Goal: Task Accomplishment & Management: Use online tool/utility

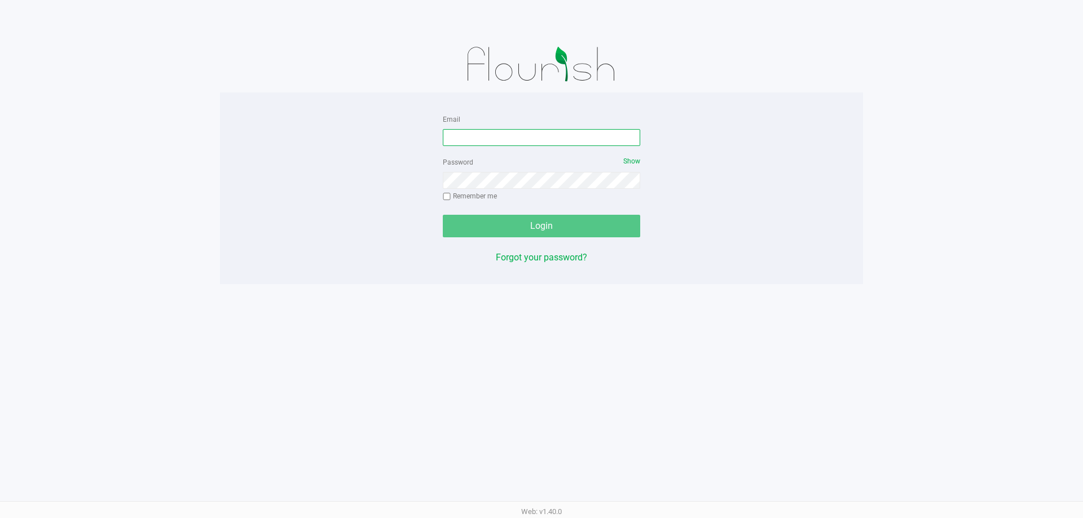
click at [476, 129] on input "Email" at bounding box center [541, 137] width 197 height 17
type input "[EMAIL_ADDRESS][DOMAIN_NAME]"
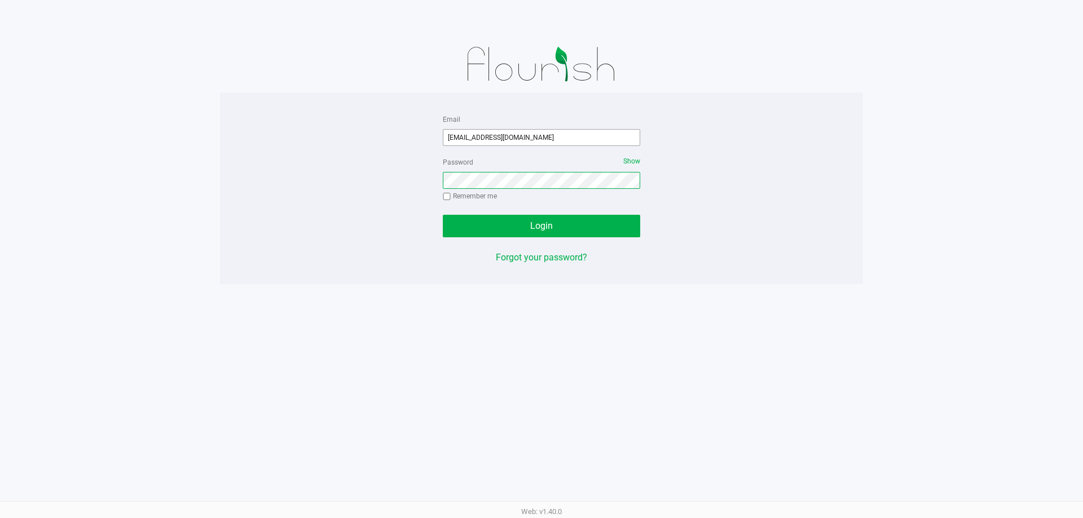
click at [443, 215] on button "Login" at bounding box center [541, 226] width 197 height 23
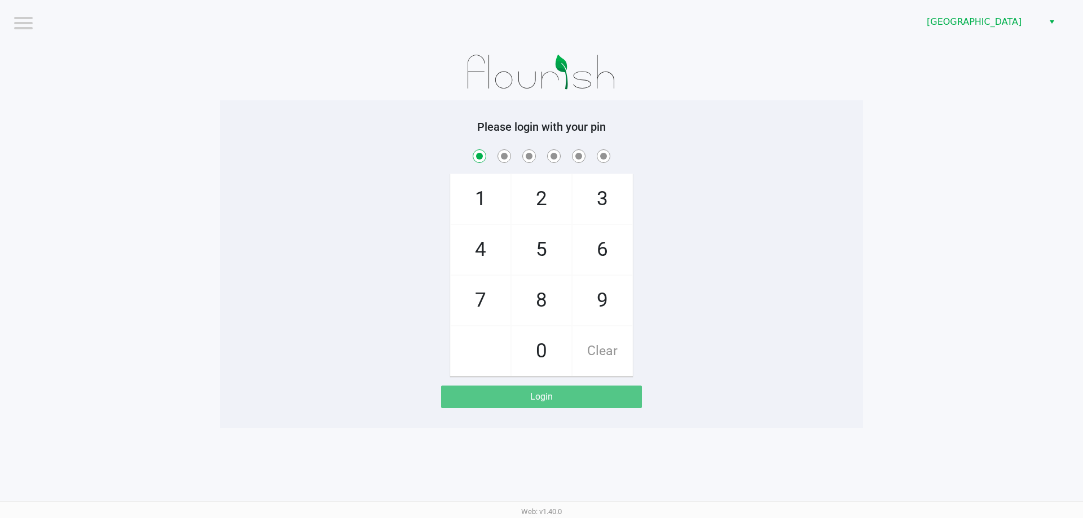
checkbox input "true"
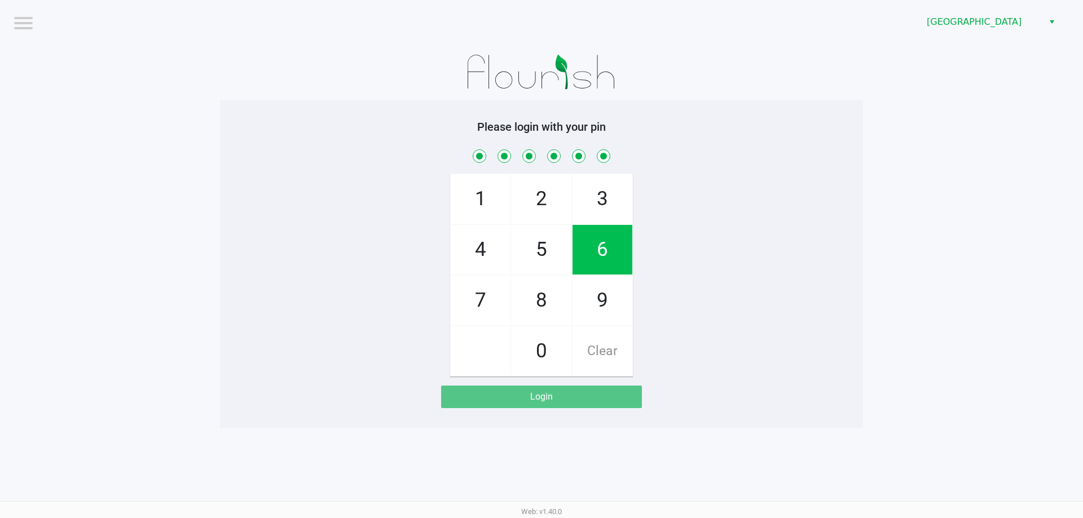
checkbox input "true"
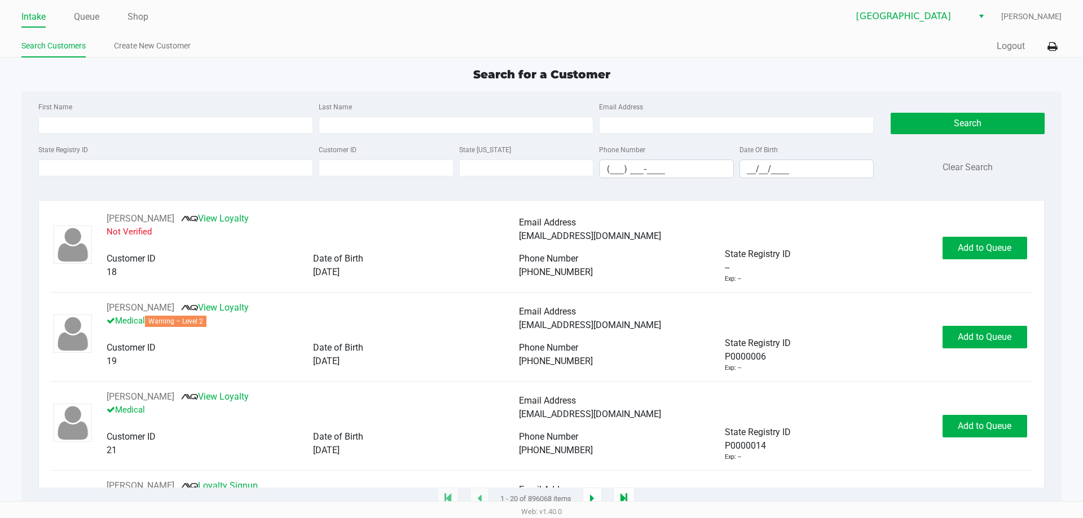
click at [154, 18] on ul "Intake Queue Shop" at bounding box center [281, 17] width 520 height 19
click at [140, 14] on link "Shop" at bounding box center [137, 17] width 21 height 16
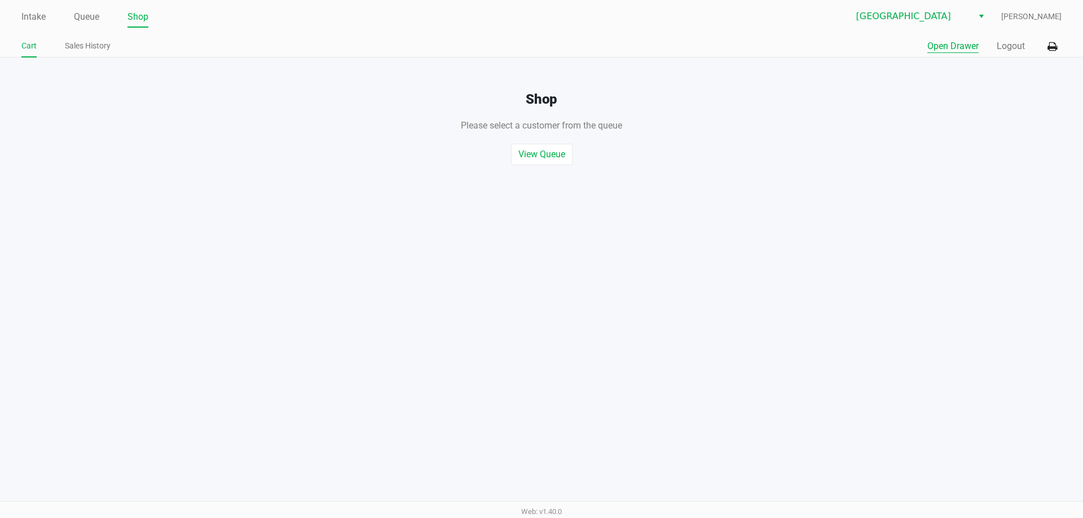
click at [958, 50] on button "Open Drawer" at bounding box center [952, 46] width 51 height 14
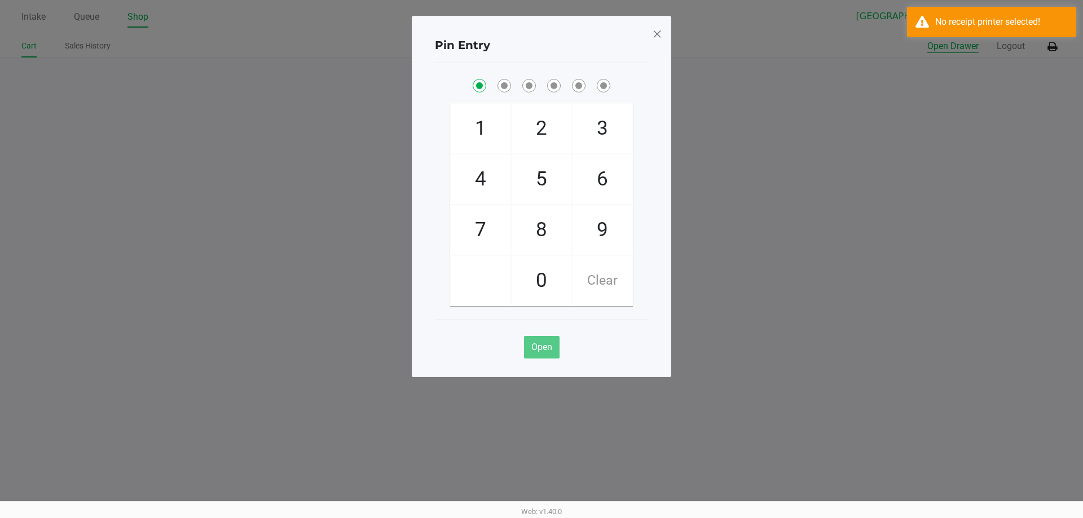
checkbox input "true"
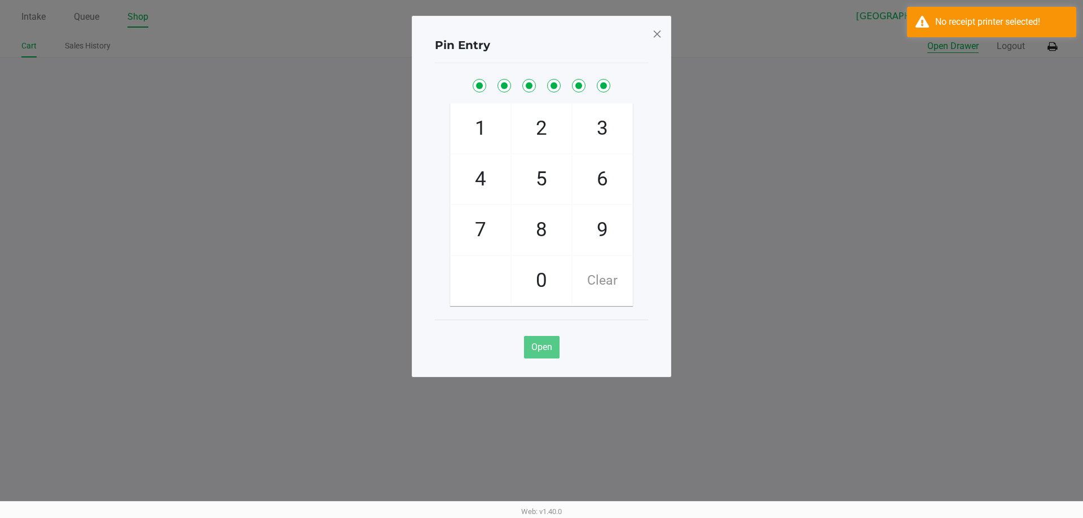
checkbox input "true"
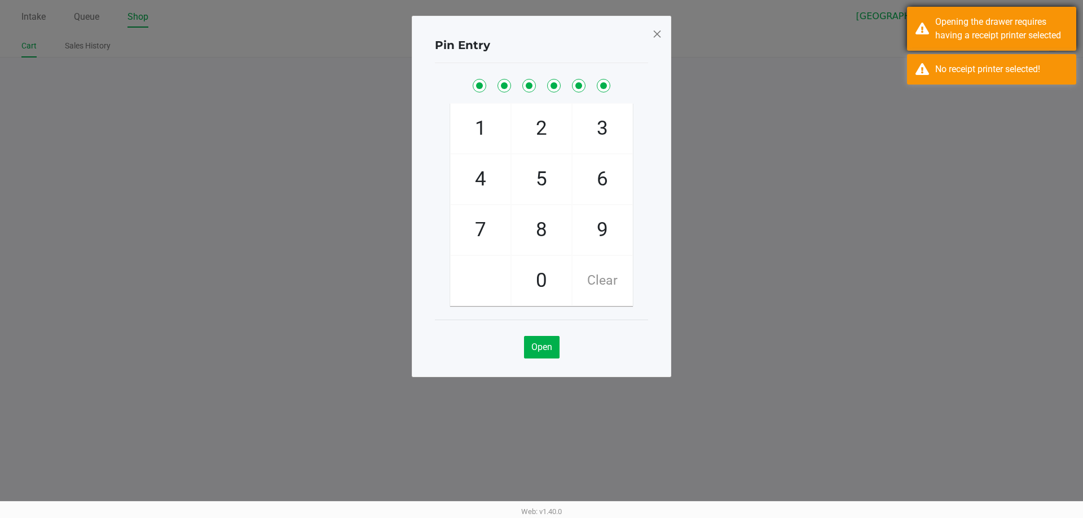
click at [955, 50] on div "Opening the drawer requires having a receipt printer selected" at bounding box center [991, 29] width 169 height 44
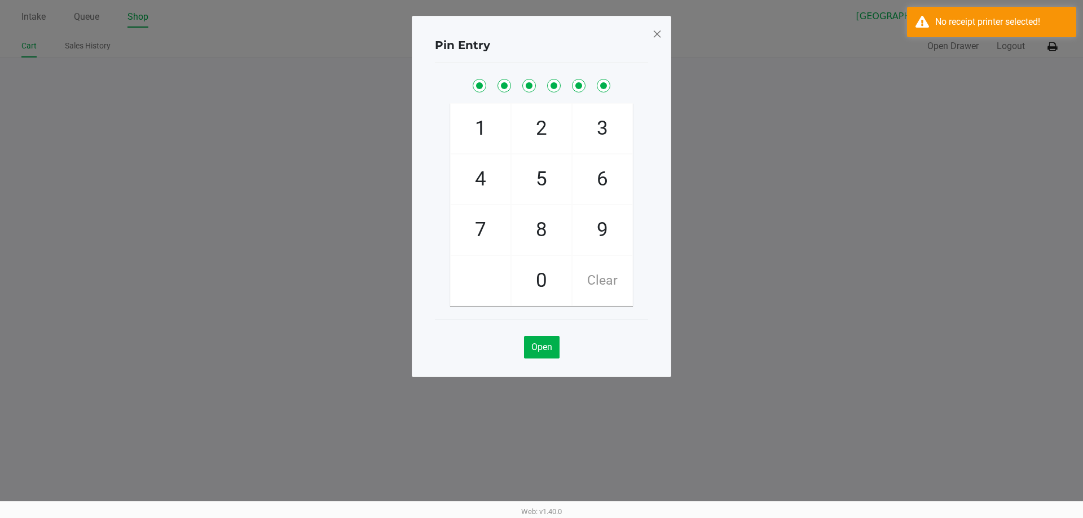
click at [960, 69] on ngb-modal-window "Pin Entry 1 4 7 2 5 8 0 3 6 9 Clear Open" at bounding box center [541, 259] width 1083 height 518
click at [1030, 27] on div "No receipt printer selected!" at bounding box center [1001, 22] width 133 height 14
click at [1046, 47] on ngb-modal-window "Pin Entry 1 4 7 2 5 8 0 3 6 9 Clear Open" at bounding box center [541, 259] width 1083 height 518
click at [656, 30] on span at bounding box center [657, 34] width 10 height 18
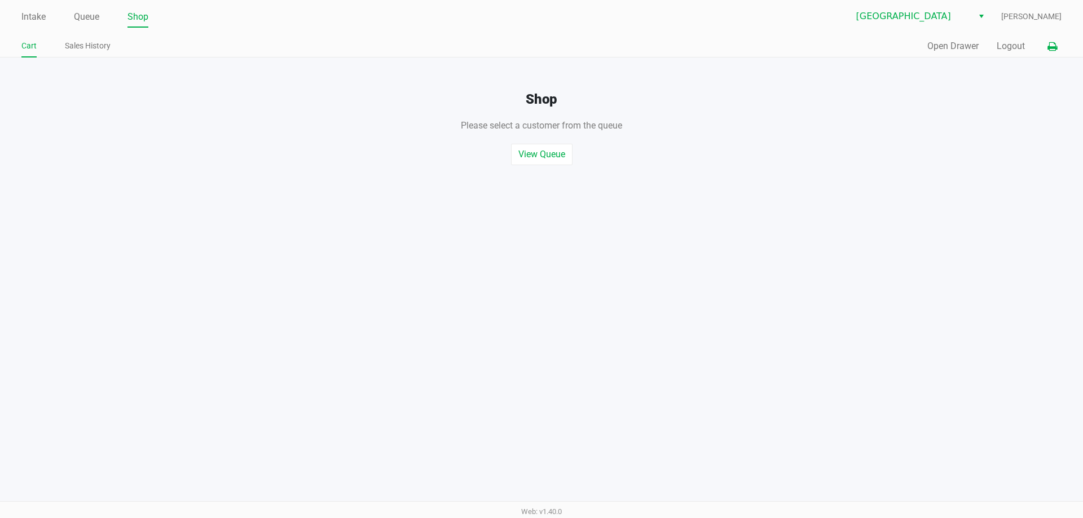
click at [1051, 43] on icon at bounding box center [1052, 47] width 10 height 8
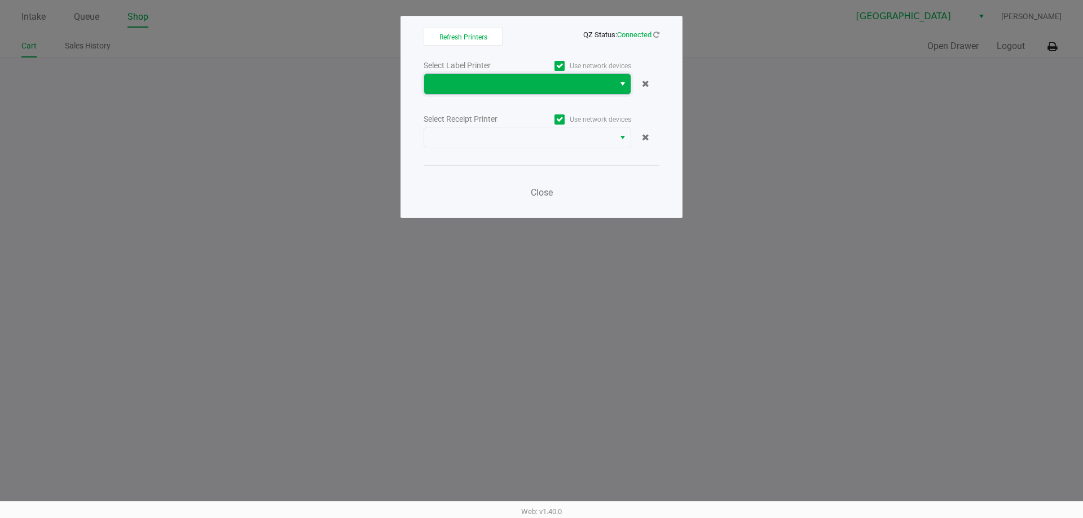
click at [521, 81] on span at bounding box center [519, 84] width 177 height 14
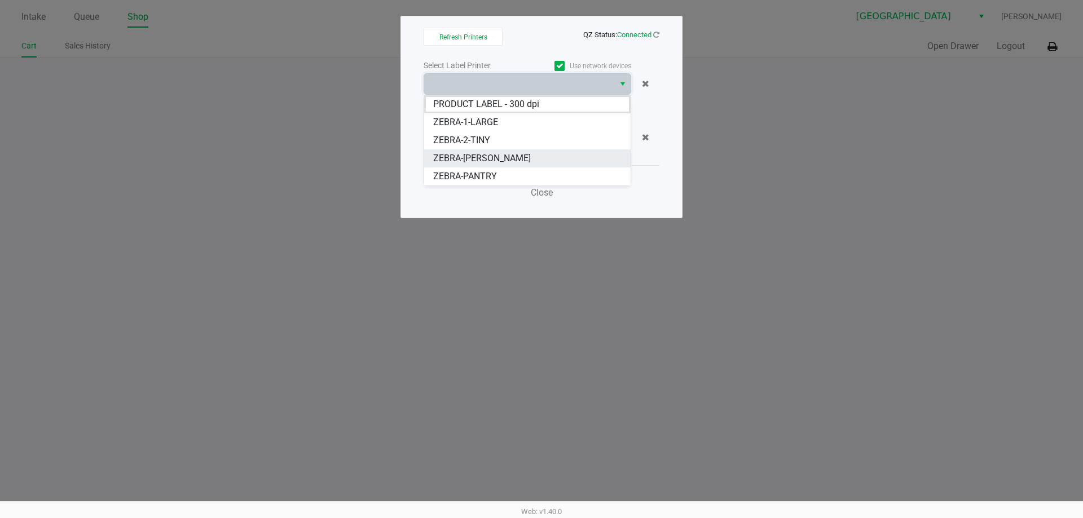
click at [477, 155] on span "ZEBRA-[PERSON_NAME]" at bounding box center [482, 159] width 98 height 14
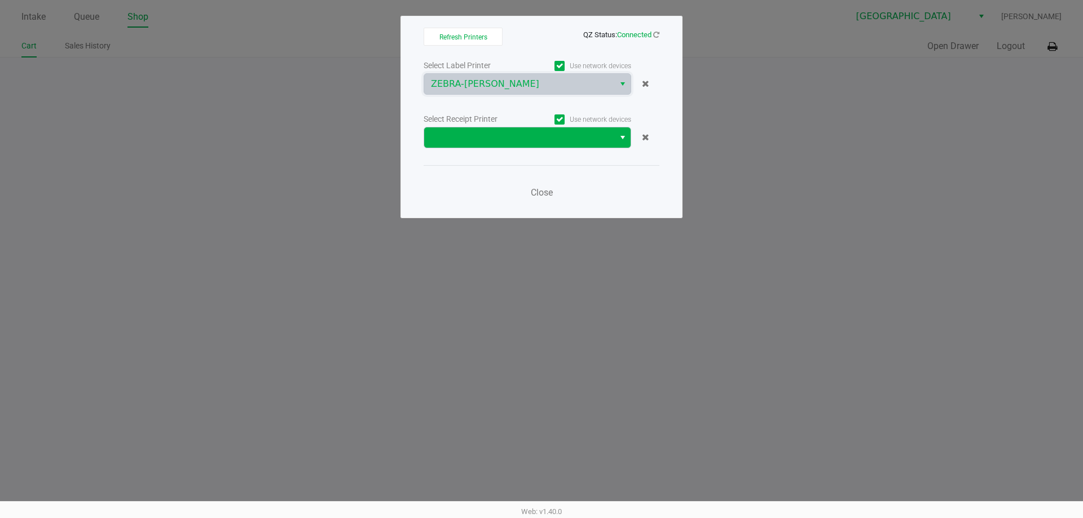
click at [477, 153] on div "Select Label Printer Use network devices ZEBRA-[PERSON_NAME] Select Receipt Pri…" at bounding box center [542, 132] width 236 height 148
click at [486, 136] on span at bounding box center [519, 138] width 177 height 14
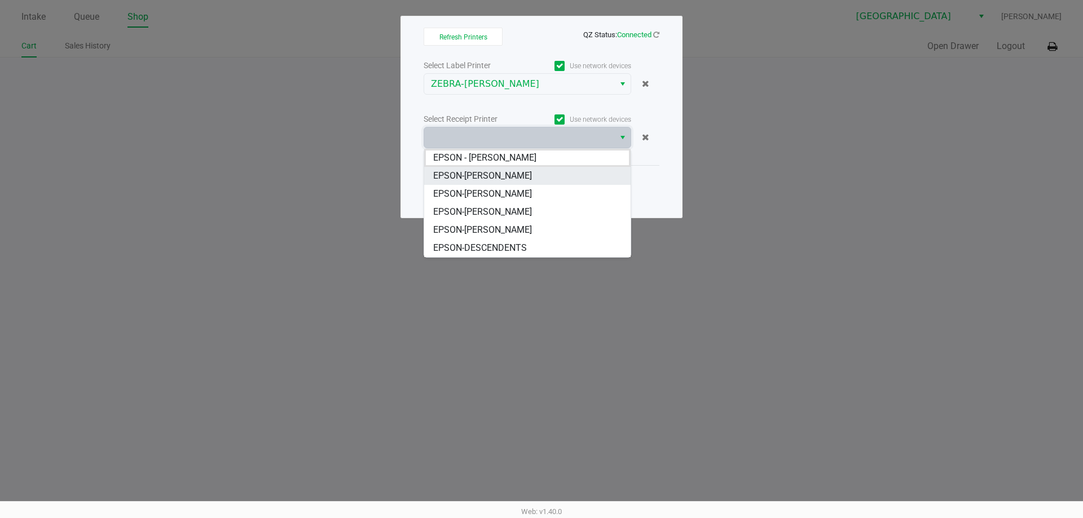
click at [473, 173] on span "EPSON-[PERSON_NAME]" at bounding box center [482, 176] width 99 height 14
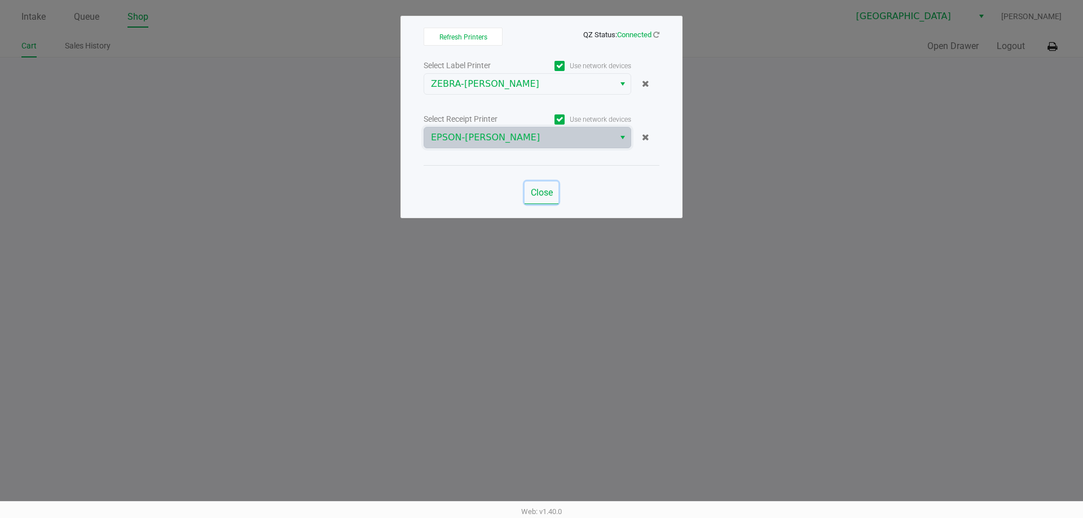
click at [537, 187] on span "Close" at bounding box center [542, 192] width 22 height 11
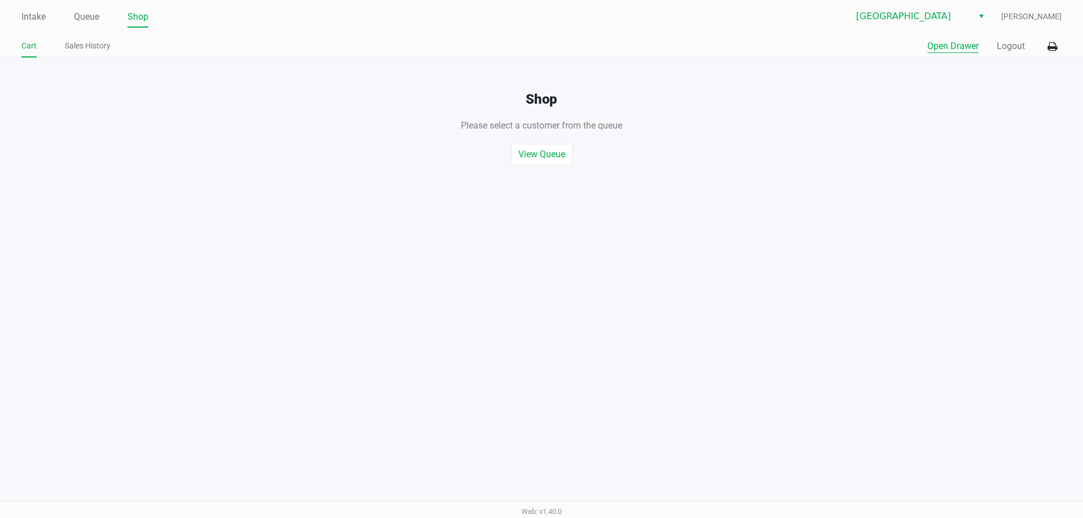
click at [946, 50] on button "Open Drawer" at bounding box center [952, 46] width 51 height 14
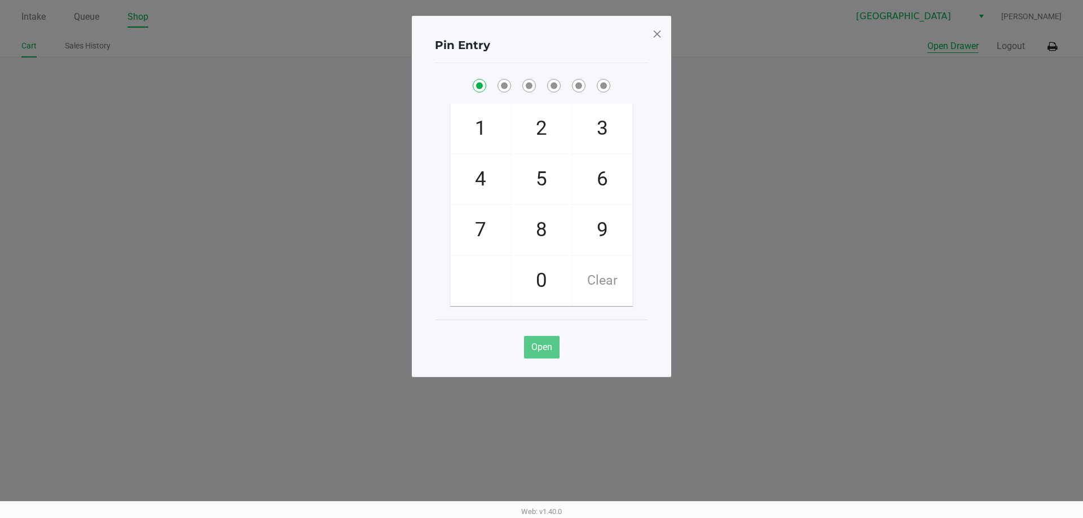
checkbox input "true"
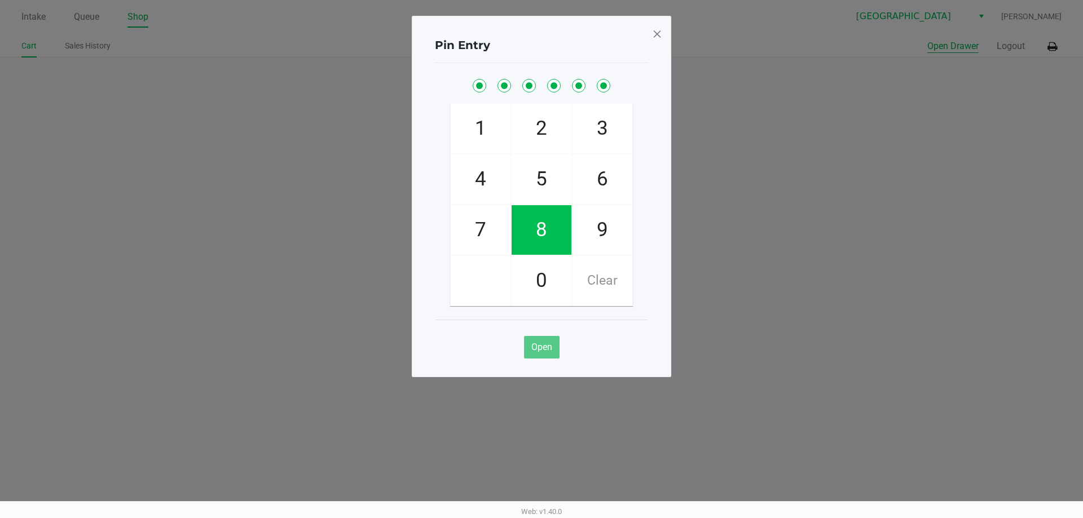
checkbox input "true"
click at [656, 33] on span at bounding box center [657, 34] width 10 height 18
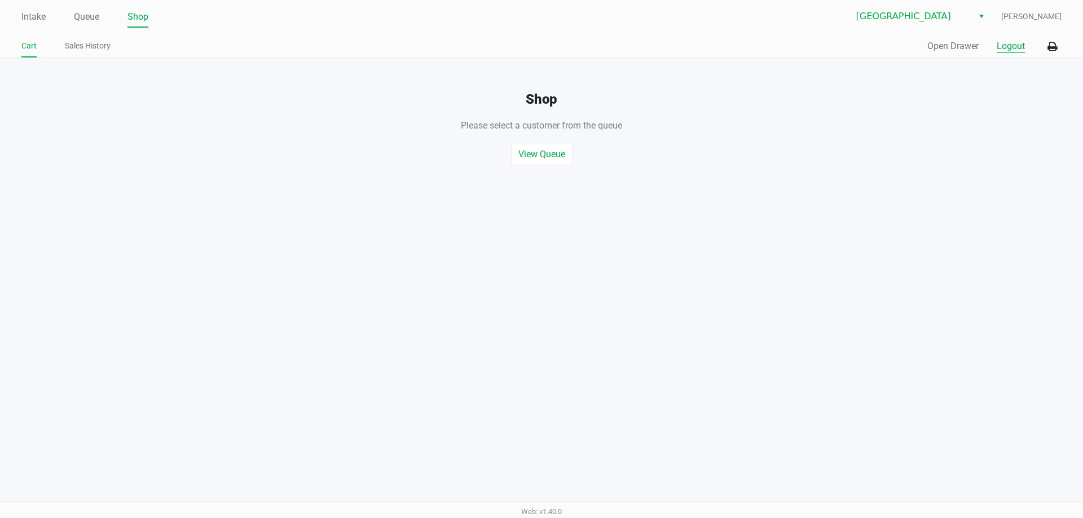
click at [1004, 48] on button "Logout" at bounding box center [1011, 46] width 28 height 14
